Goal: Check status: Check status

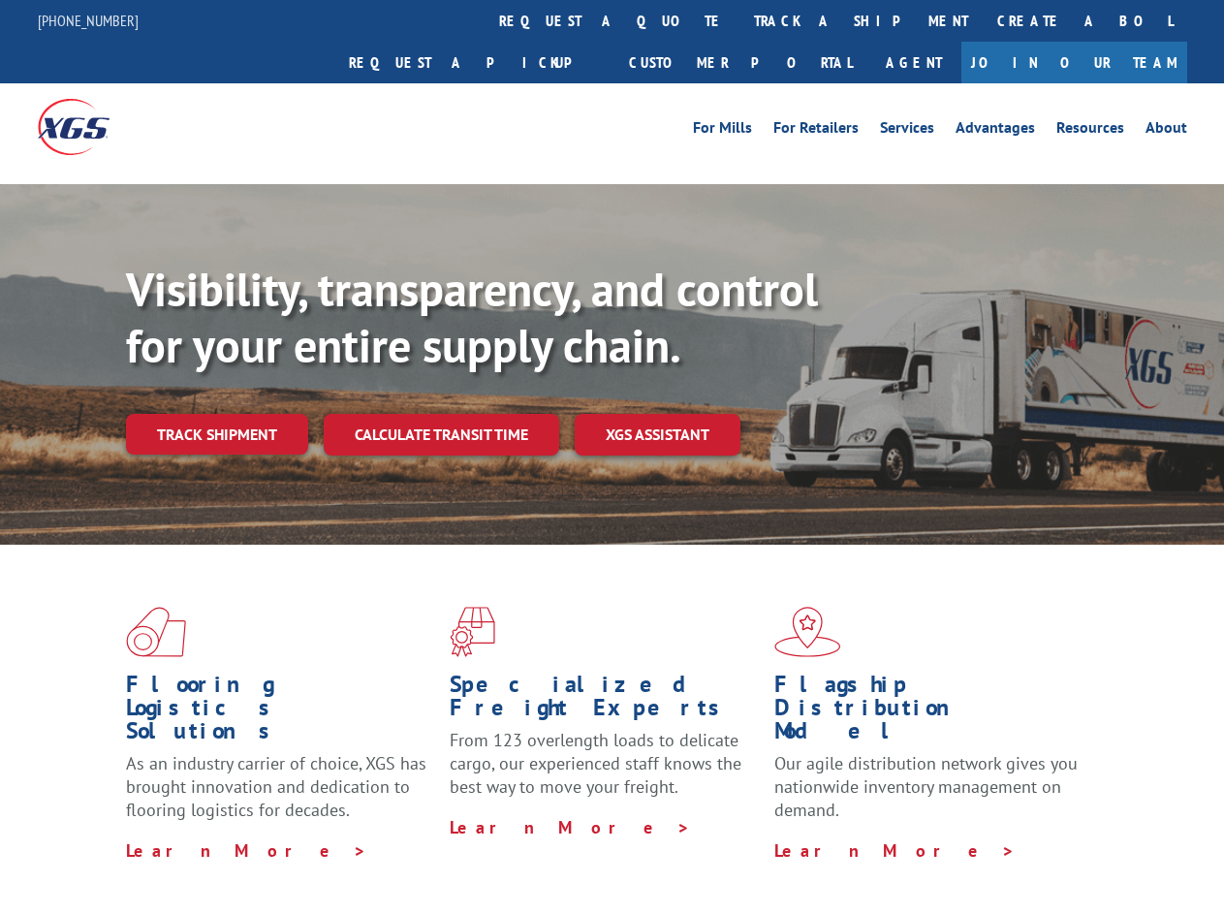
click at [611, 456] on div "Visibility, transparency, and control for your entire supply chain. Track shipm…" at bounding box center [675, 397] width 1098 height 270
click at [739, 20] on link "track a shipment" at bounding box center [860, 21] width 243 height 42
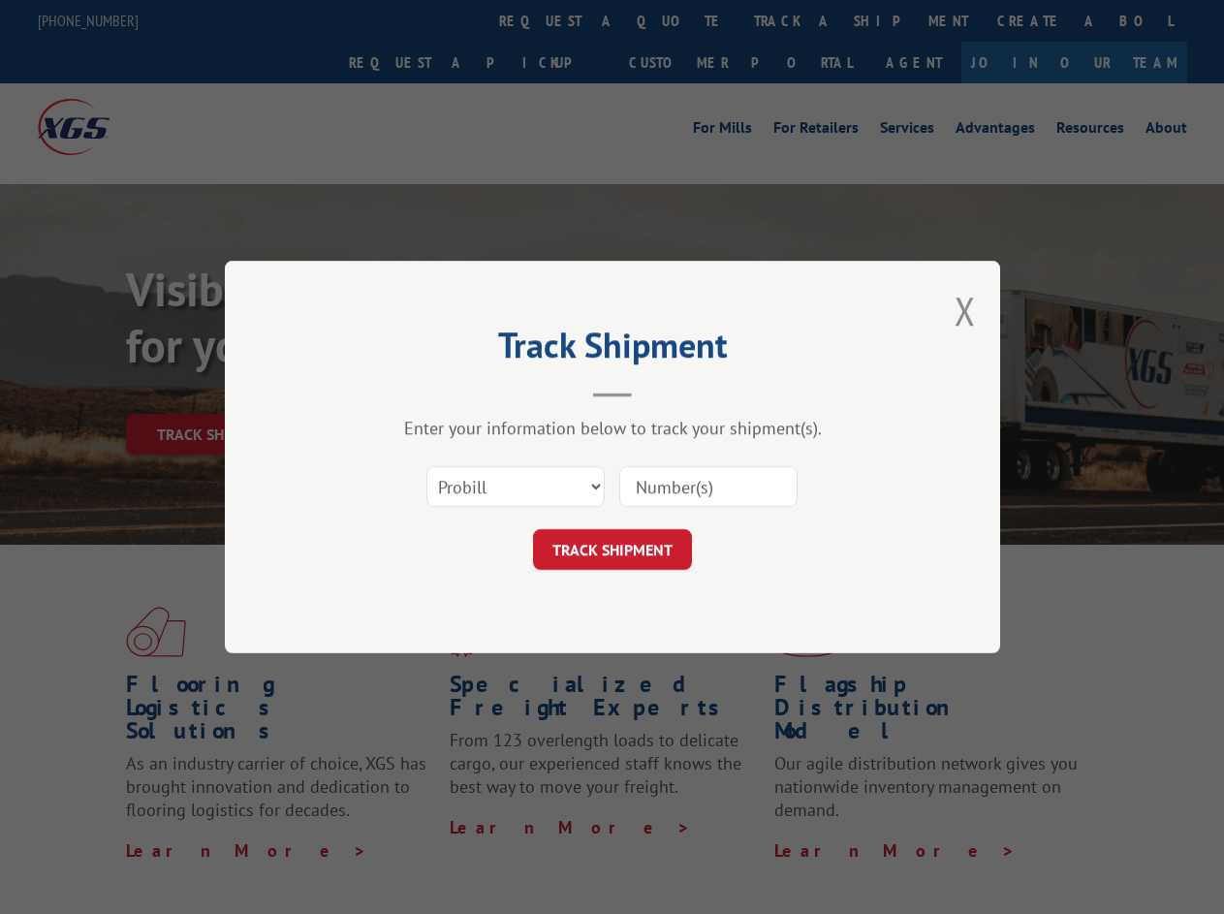
click at [676, 20] on div "Track Shipment Enter your information below to track your shipment(s). Select c…" at bounding box center [612, 457] width 1224 height 914
click at [798, 20] on div "Track Shipment Enter your information below to track your shipment(s). Select c…" at bounding box center [612, 457] width 1224 height 914
click at [216, 392] on div "Track Shipment Enter your information below to track your shipment(s). Select c…" at bounding box center [612, 457] width 1224 height 914
click at [440, 392] on header "Track Shipment" at bounding box center [612, 364] width 581 height 66
click at [658, 392] on header "Track Shipment" at bounding box center [612, 364] width 581 height 66
